Goal: Communication & Community: Answer question/provide support

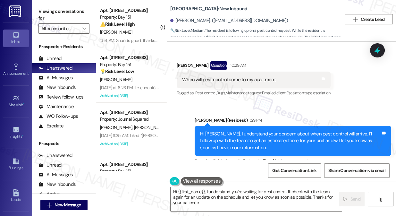
scroll to position [12006, 0]
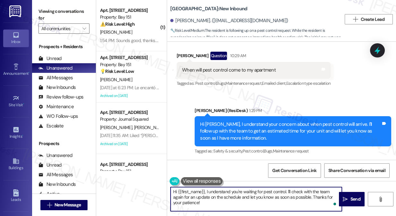
drag, startPoint x: 218, startPoint y: 207, endPoint x: 206, endPoint y: 193, distance: 18.4
click at [206, 193] on textarea "Hi {{first_name}}, I understand you're waiting for pest control. I'll check wit…" at bounding box center [256, 199] width 171 height 24
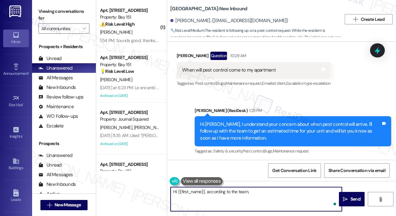
paste textarea "We have record that the home was serviced, please have them contact the managem…"
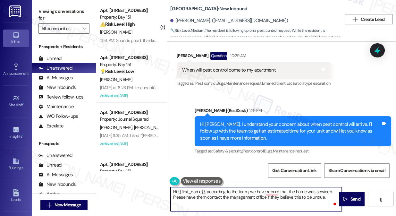
click at [189, 199] on textarea "Hi {{first_name}}, according to the team, we have record that the home was serv…" at bounding box center [256, 199] width 171 height 24
click at [201, 196] on textarea "Hi {{first_name}}, according to the team, we have record that the home was serv…" at bounding box center [256, 199] width 171 height 24
click at [254, 198] on textarea "Hi {{first_name}}, according to the team, we have record that the home was serv…" at bounding box center [256, 199] width 171 height 24
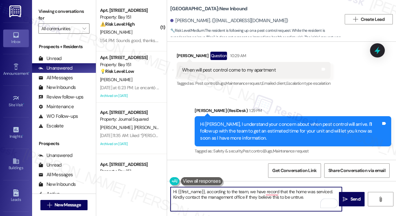
click at [254, 198] on textarea "Hi {{first_name}}, according to the team, we have record that the home was serv…" at bounding box center [256, 199] width 171 height 24
click at [272, 191] on textarea "Hi {{first_name}}, according to the team, we have a record that the home was se…" at bounding box center [256, 199] width 171 height 24
click at [255, 193] on textarea "Hi {{first_name}}, according to the team, we have a record that the home was se…" at bounding box center [256, 199] width 171 height 24
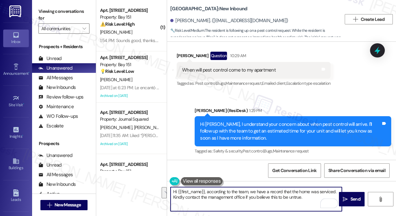
click at [255, 193] on textarea "Hi {{first_name}}, according to the team, we have a record that the home was se…" at bounding box center [256, 199] width 171 height 24
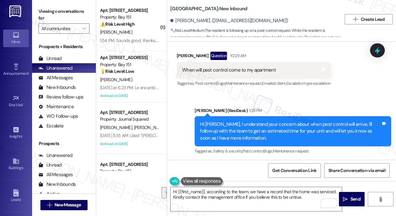
click at [40, 18] on label "Viewing conversations for" at bounding box center [64, 14] width 51 height 17
click at [310, 200] on textarea "Hi {{first_name}}, according to the team, we have a record that the home was se…" at bounding box center [256, 199] width 171 height 24
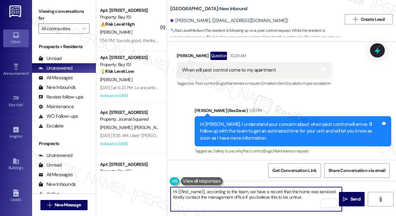
click at [294, 191] on textarea "Hi {{first_name}}, according to the team, we have a record that the home was se…" at bounding box center [256, 199] width 171 height 24
click at [300, 193] on textarea "Hi {{first_name}}, according to the team, we have a record that your home was s…" at bounding box center [256, 199] width 171 height 24
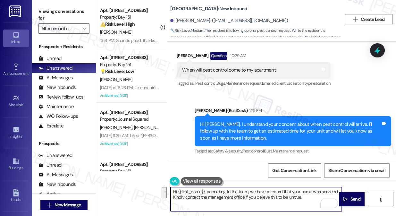
click at [251, 203] on textarea "Hi {{first_name}}, according to the team, we have a record that your home was s…" at bounding box center [256, 199] width 171 height 24
click at [308, 202] on textarea "Hi {{first_name}}, according to the team, we have a record that your home was s…" at bounding box center [256, 199] width 171 height 24
type textarea "Hi {{first_name}}, according to the team, we have a record that your home was s…"
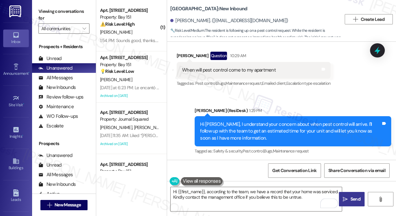
click at [352, 201] on span "Send" at bounding box center [356, 199] width 10 height 7
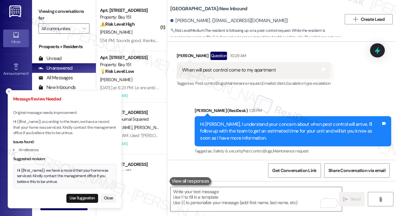
click at [40, 170] on div "Hi {{first_name}}, we have a record that your home was serviced. Kindly contact…" at bounding box center [65, 176] width 96 height 17
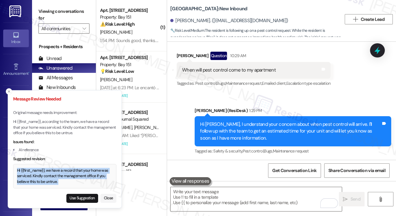
click at [40, 170] on div "Hi {{first_name}}, we have a record that your home was serviced. Kindly contact…" at bounding box center [65, 176] width 96 height 17
click at [82, 197] on button "Use Suggestion" at bounding box center [82, 198] width 32 height 9
type textarea "Hi {{first_name}}, we have a record that your home was serviced. Kindly contact…"
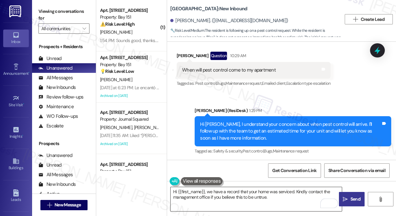
click at [257, 194] on textarea "Hi {{first_name}}, we have a record that your home was serviced. Kindly contact…" at bounding box center [256, 199] width 171 height 24
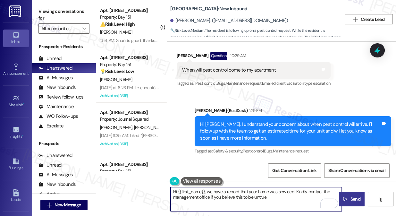
click at [257, 194] on textarea "Hi {{first_name}}, we have a record that your home was serviced. Kindly contact…" at bounding box center [256, 199] width 171 height 24
click at [282, 196] on textarea "Hi {{first_name}}, we have a record that your home was serviced. Kindly contact…" at bounding box center [256, 199] width 171 height 24
click at [303, 191] on textarea "Hi {{first_name}}, we have a record that your home was serviced. Kindly contact…" at bounding box center [256, 199] width 171 height 24
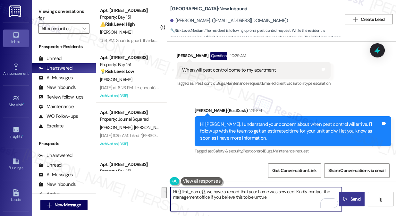
click at [287, 200] on textarea "Hi {{first_name}}, we have a record that your home was serviced. Kindly contact…" at bounding box center [256, 199] width 171 height 24
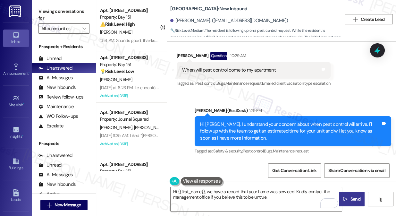
click at [351, 198] on span "Send" at bounding box center [356, 199] width 10 height 7
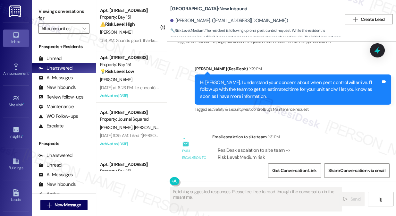
scroll to position [12067, 0]
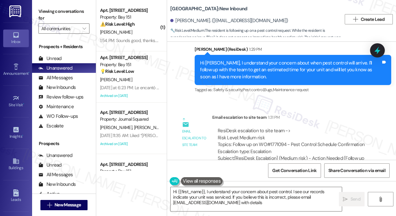
type textarea "Hi {{first_name}}, I understand your concern about pest control. I see our reco…"
